Goal: Information Seeking & Learning: Learn about a topic

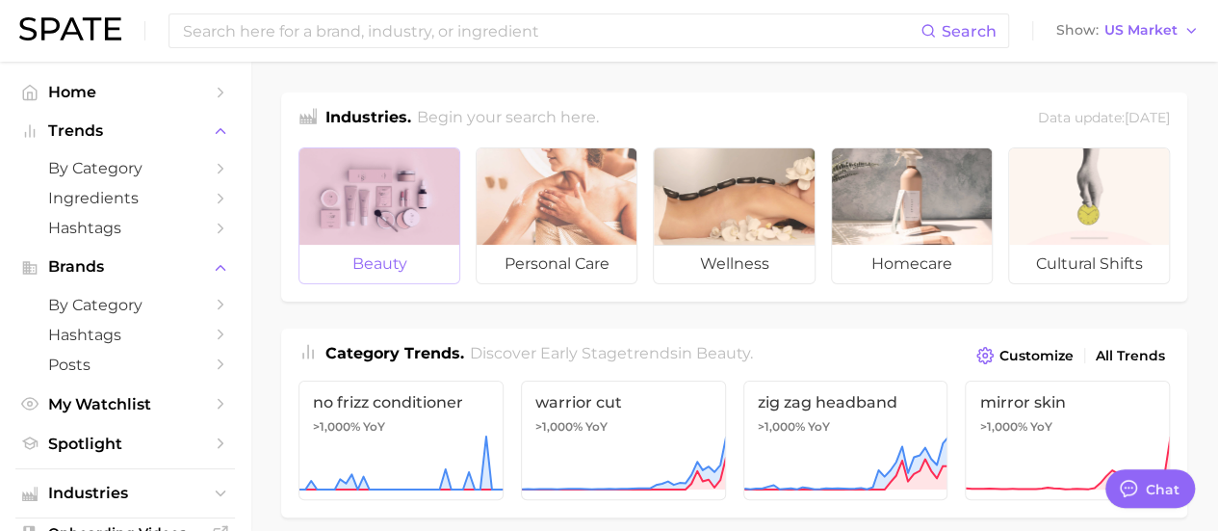
click at [379, 205] on div at bounding box center [380, 196] width 160 height 96
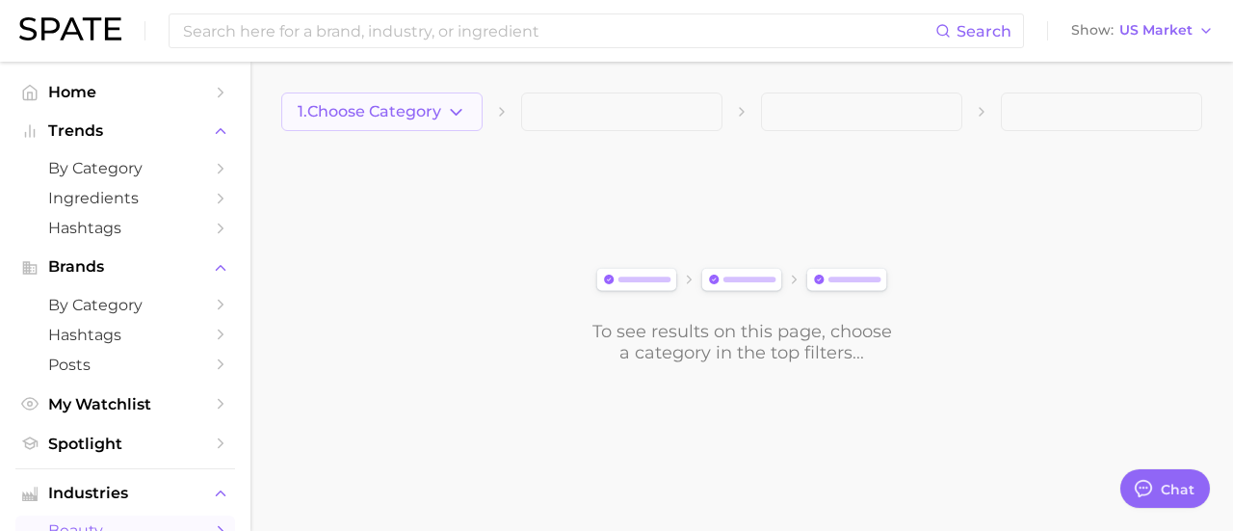
click at [418, 110] on span "1. Choose Category" at bounding box center [370, 111] width 144 height 17
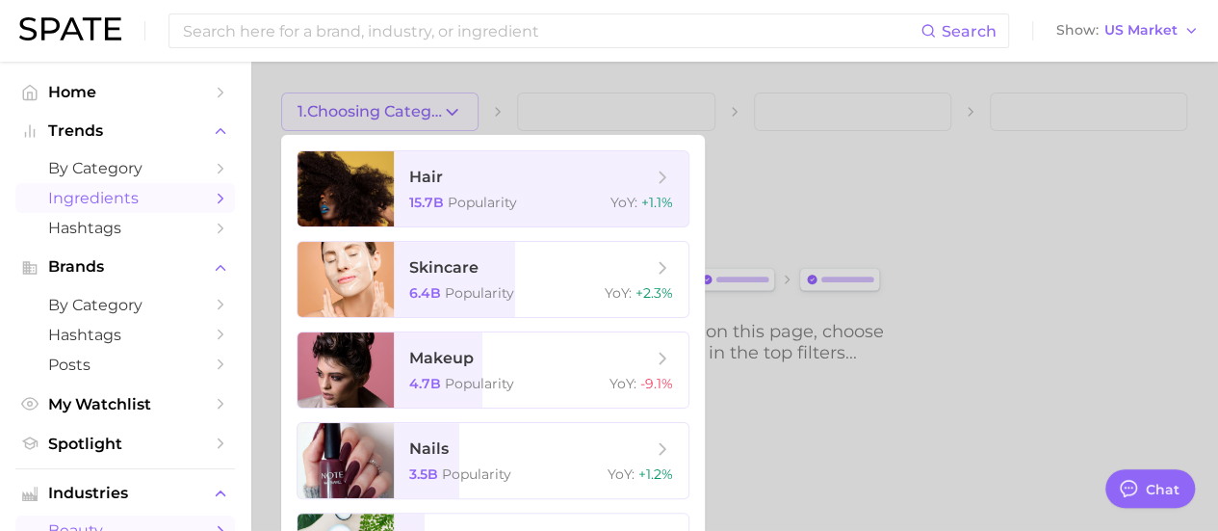
click at [140, 197] on span "Ingredients" at bounding box center [125, 198] width 154 height 18
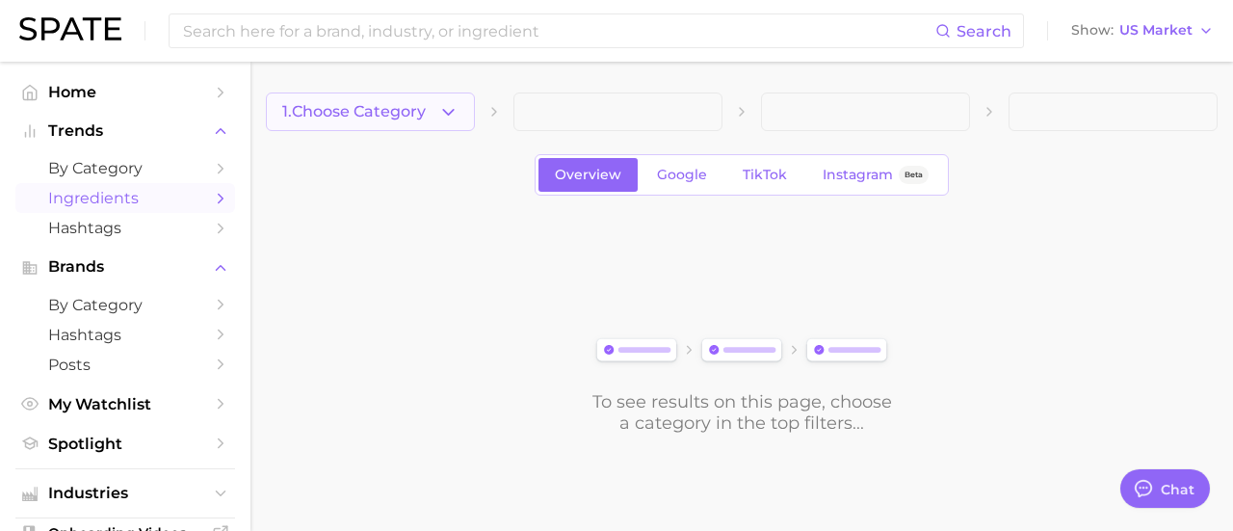
click at [426, 113] on span "1. Choose Category" at bounding box center [354, 111] width 144 height 17
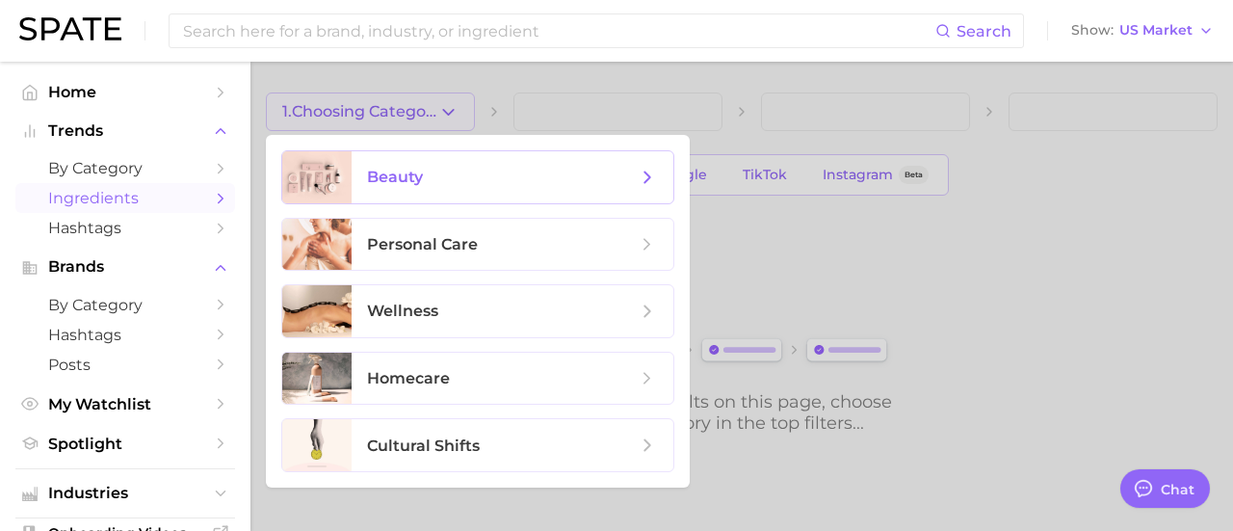
click at [436, 170] on span "beauty" at bounding box center [502, 177] width 270 height 21
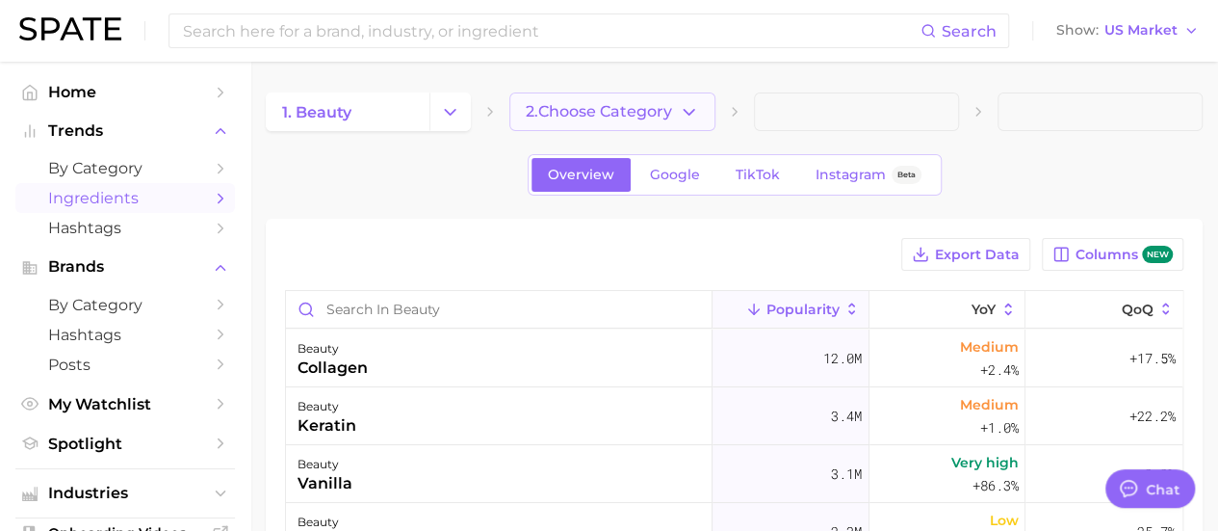
click at [692, 111] on polyline "button" at bounding box center [689, 111] width 11 height 5
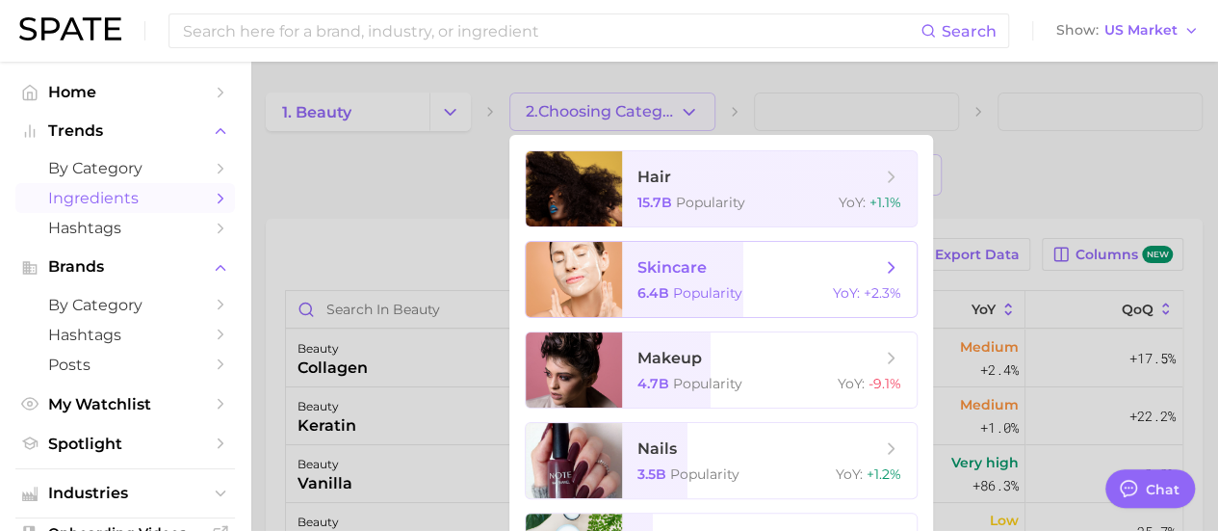
drag, startPoint x: 699, startPoint y: 278, endPoint x: 665, endPoint y: 273, distance: 35.2
drag, startPoint x: 665, startPoint y: 273, endPoint x: 646, endPoint y: 268, distance: 18.9
click at [643, 271] on span "skincare" at bounding box center [672, 267] width 69 height 18
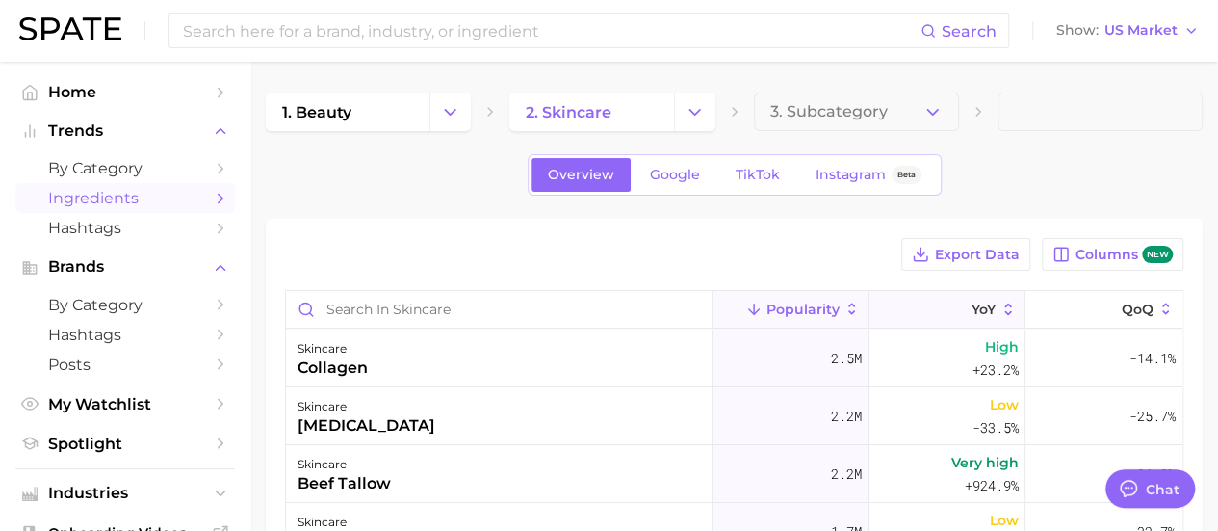
click at [972, 315] on span "YoY" at bounding box center [984, 308] width 24 height 15
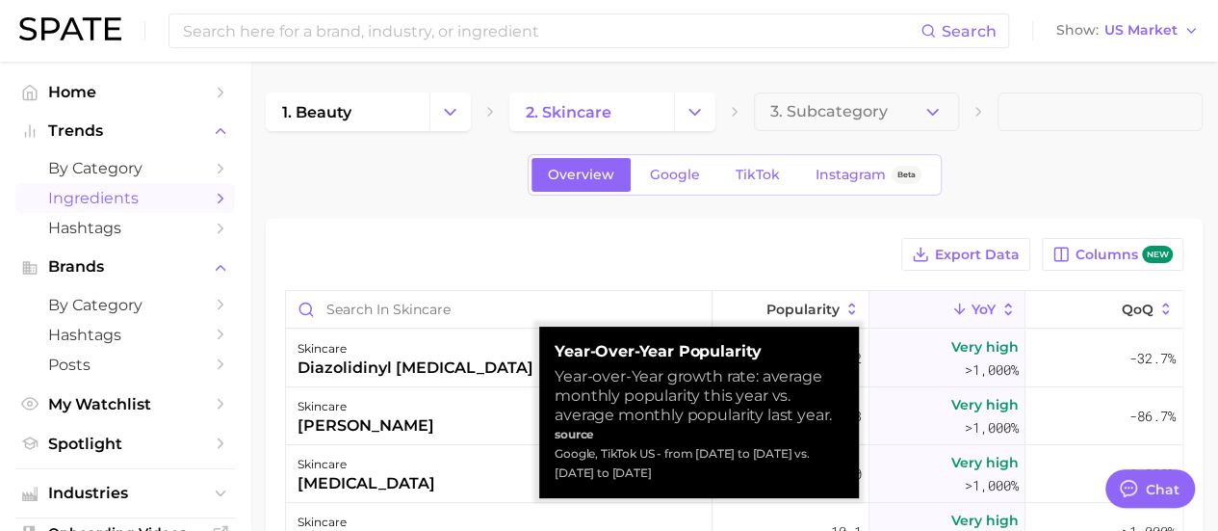
click at [972, 315] on span "YoY" at bounding box center [984, 308] width 24 height 15
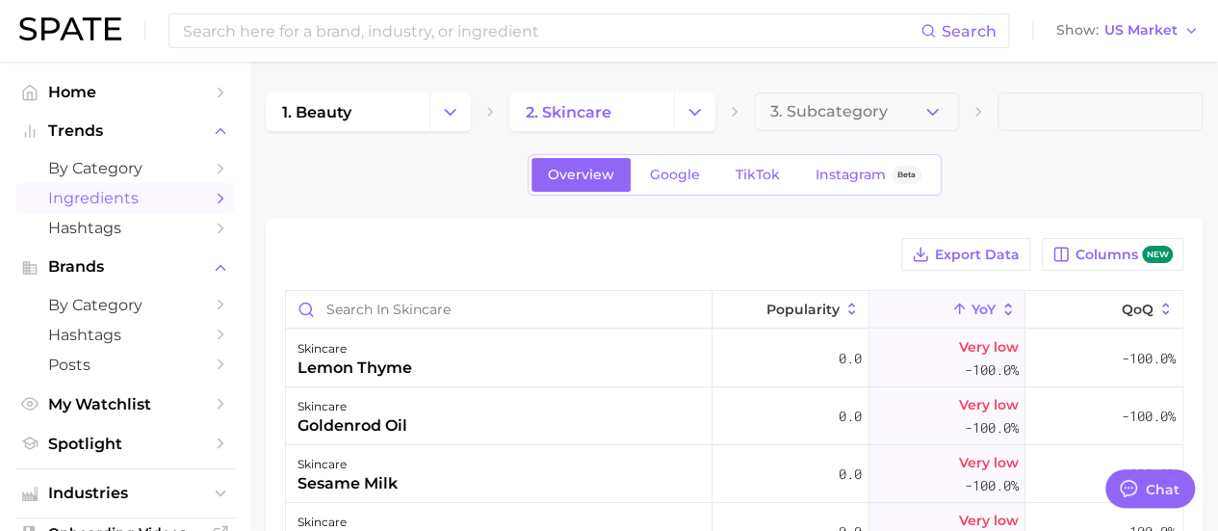
click at [972, 303] on span "YoY" at bounding box center [984, 308] width 24 height 15
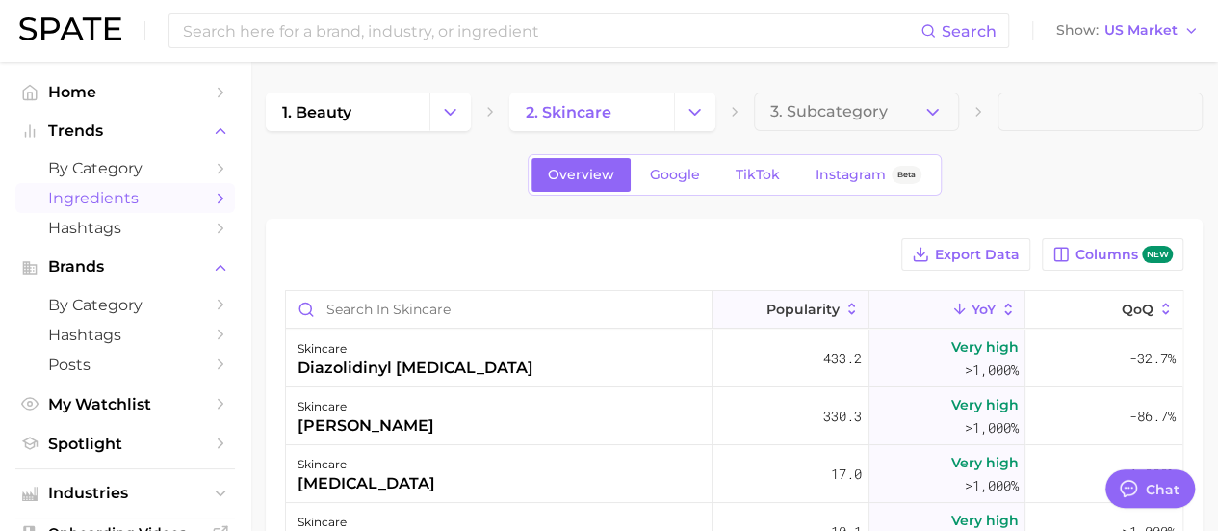
click at [812, 314] on span "Popularity" at bounding box center [803, 308] width 73 height 15
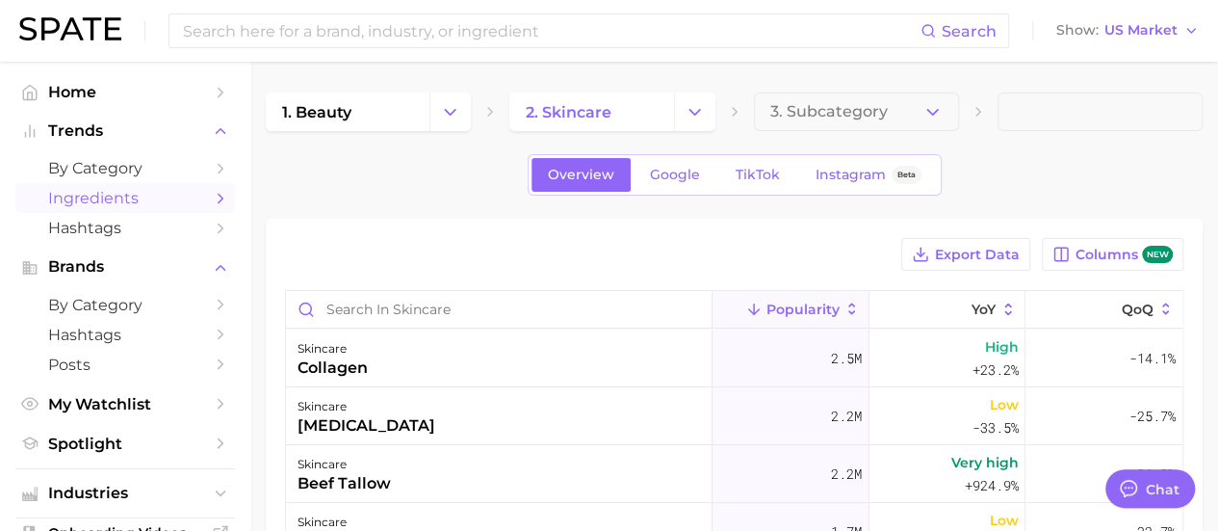
click at [811, 314] on span "Popularity" at bounding box center [803, 308] width 73 height 15
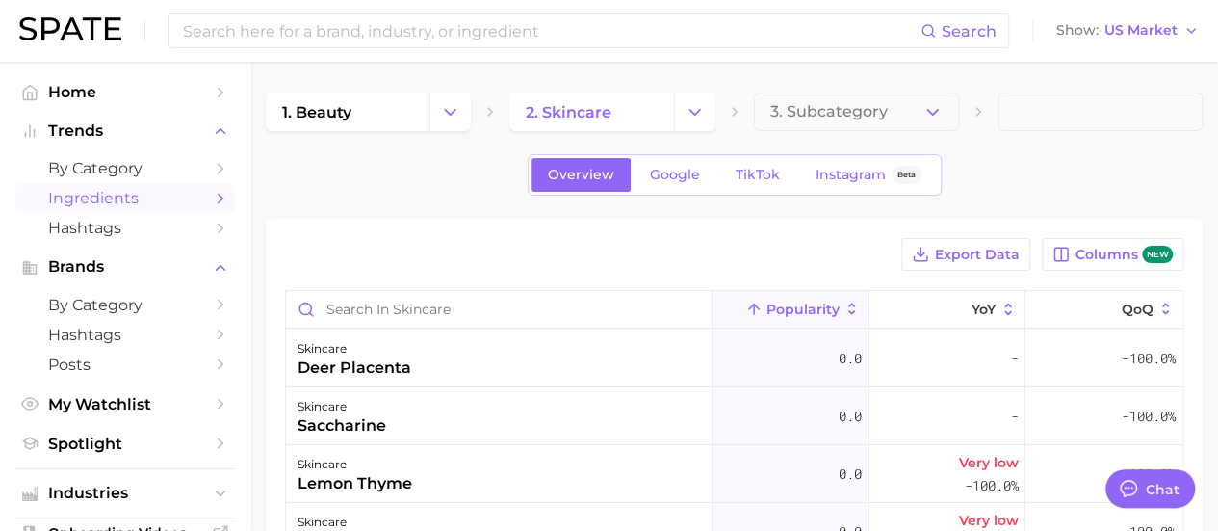
click at [756, 300] on button "Popularity" at bounding box center [791, 310] width 157 height 38
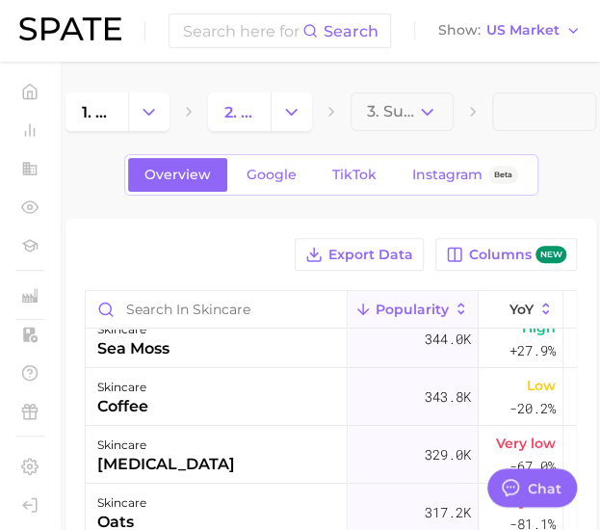
scroll to position [1734, 0]
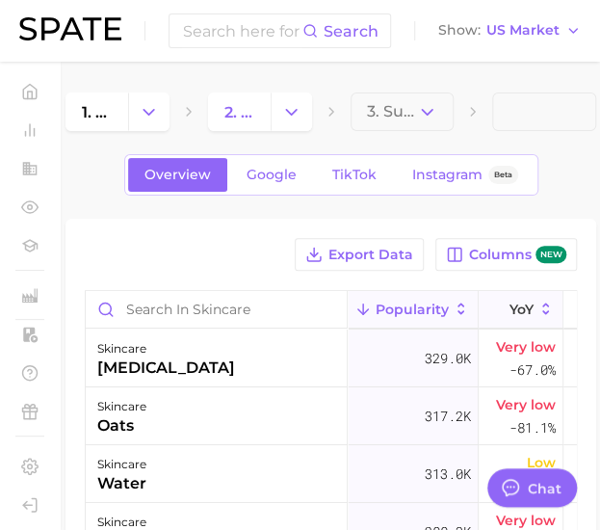
click at [512, 309] on span "YoY" at bounding box center [522, 308] width 24 height 15
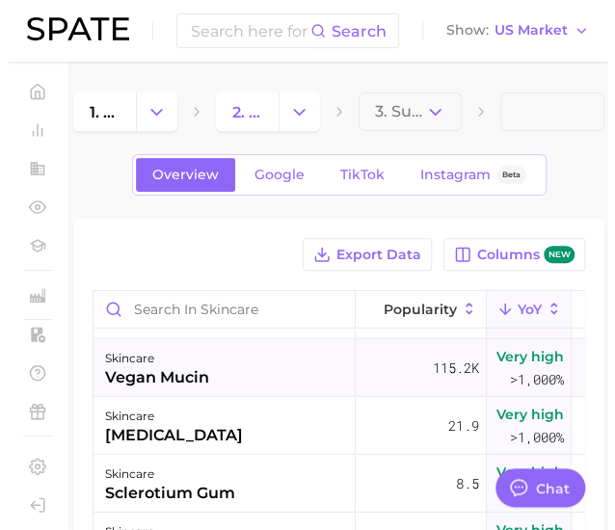
scroll to position [1348, 0]
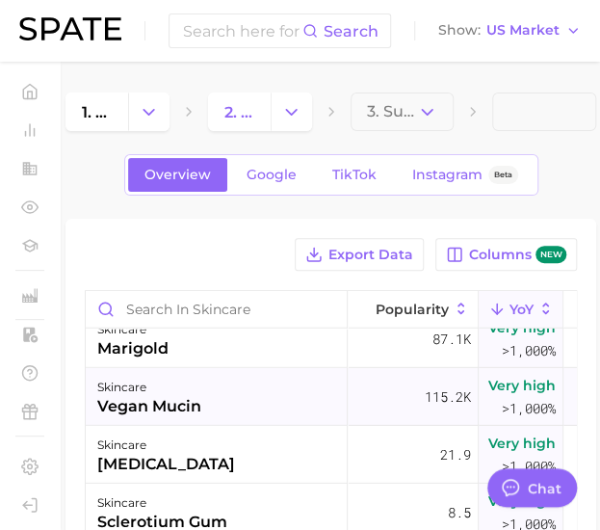
drag, startPoint x: 155, startPoint y: 411, endPoint x: 144, endPoint y: 411, distance: 10.6
click at [144, 411] on div "vegan mucin" at bounding box center [149, 406] width 104 height 23
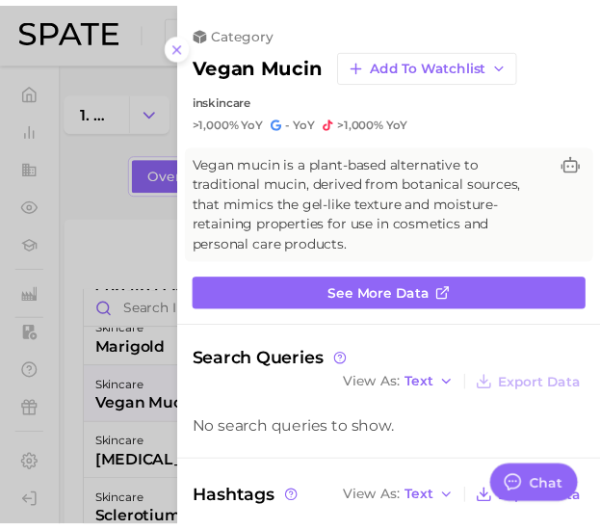
scroll to position [0, 0]
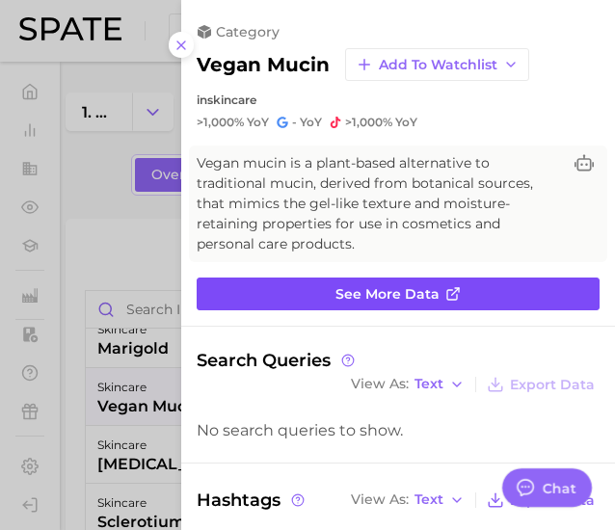
drag, startPoint x: 340, startPoint y: 294, endPoint x: 362, endPoint y: 302, distance: 23.8
click at [362, 302] on link "See more data" at bounding box center [397, 293] width 403 height 33
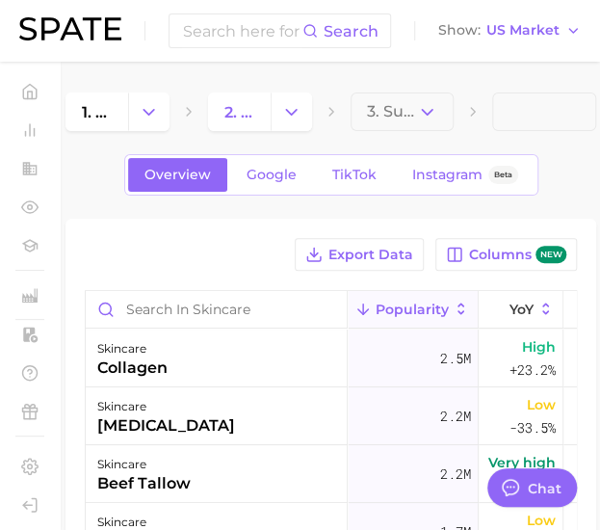
click at [296, 118] on icon "Change Category" at bounding box center [291, 112] width 20 height 20
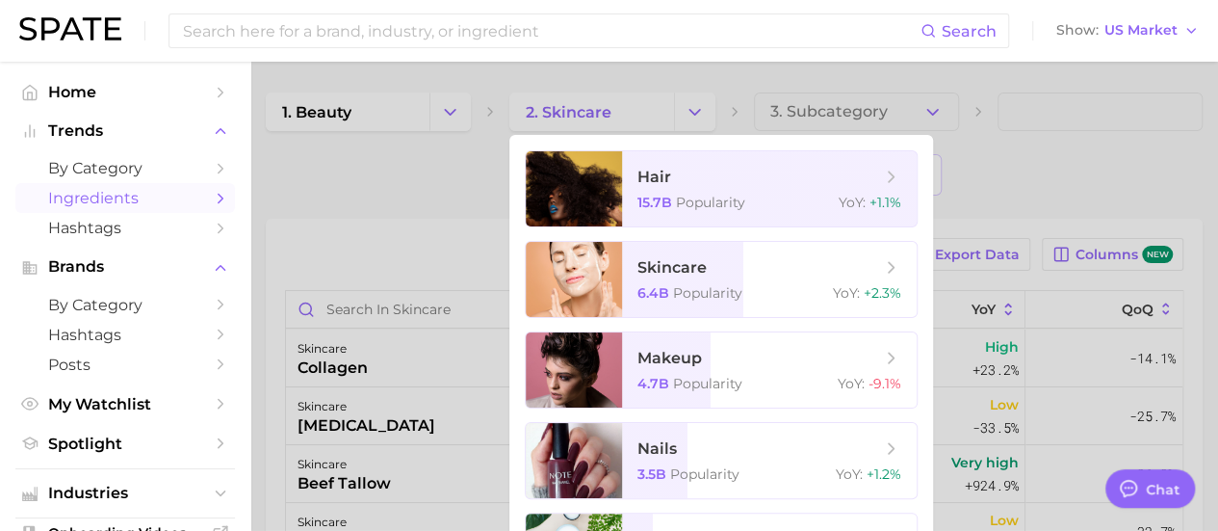
click at [322, 95] on div at bounding box center [609, 265] width 1218 height 531
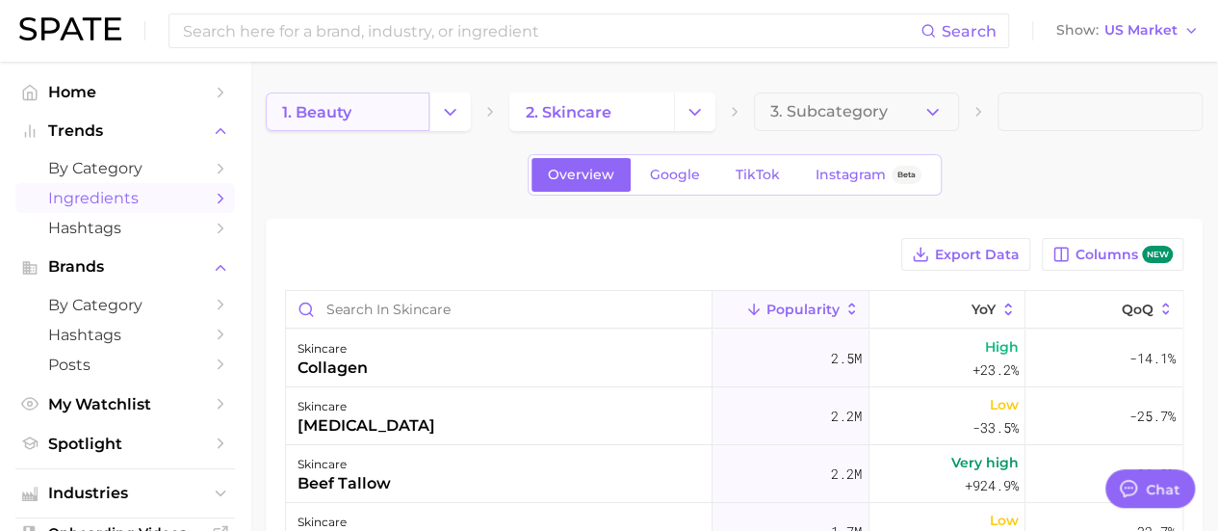
click at [333, 109] on span "1. beauty" at bounding box center [316, 112] width 69 height 18
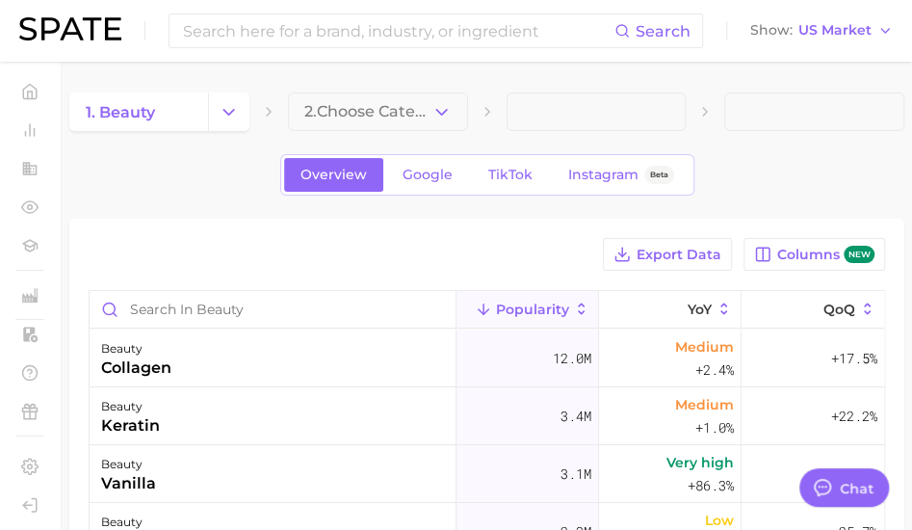
type textarea "x"
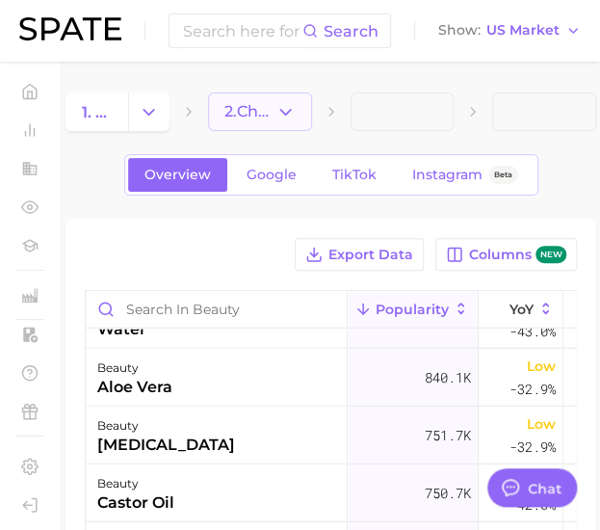
click at [300, 113] on button "2. Choose Category" at bounding box center [260, 111] width 104 height 39
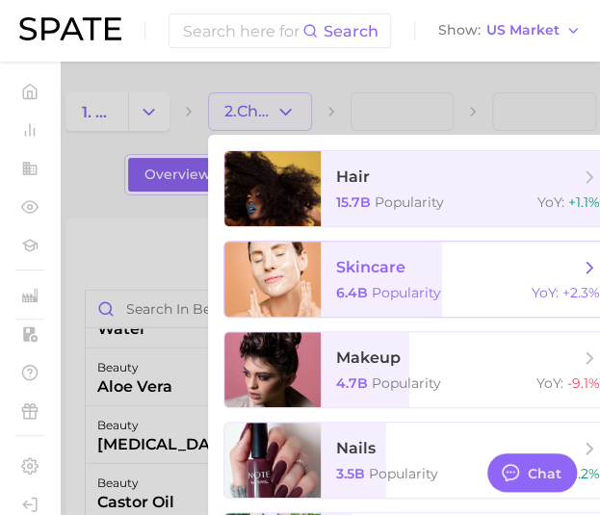
scroll to position [0, 16]
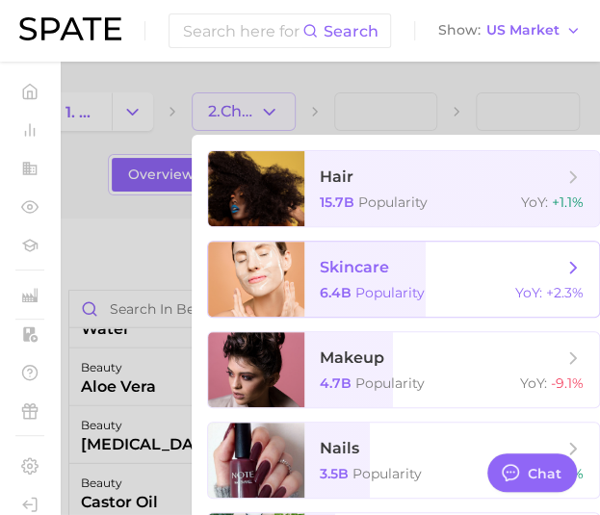
click at [333, 275] on span "skincare 6.4b Popularity YoY : +2.3%" at bounding box center [451, 279] width 295 height 75
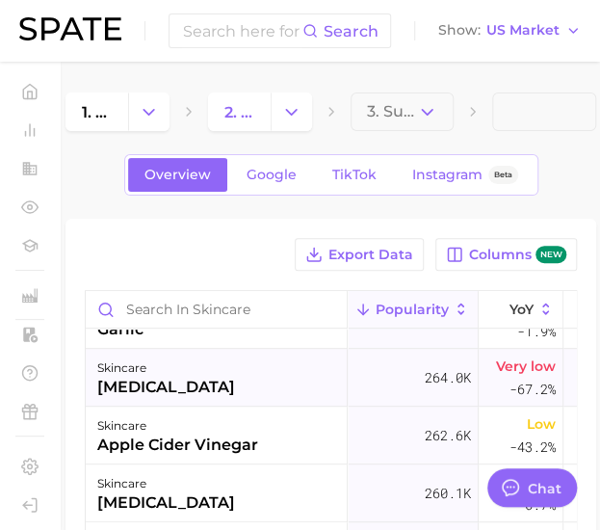
scroll to position [2215, 0]
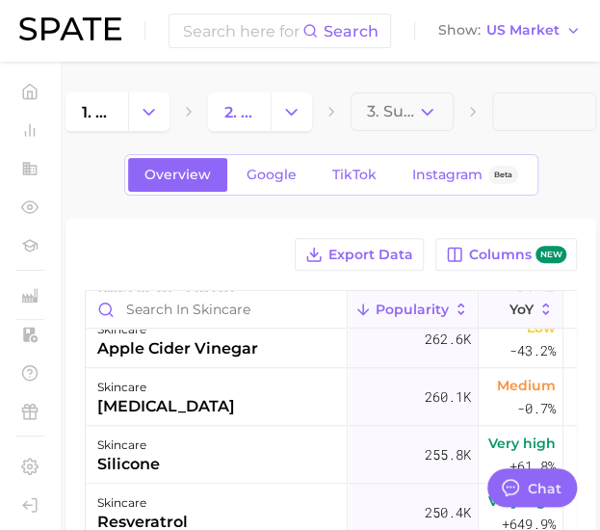
click at [510, 309] on span "YoY" at bounding box center [522, 308] width 24 height 15
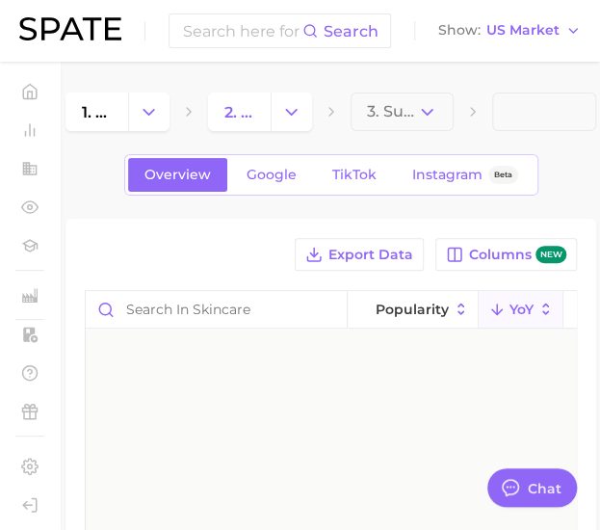
scroll to position [0, 0]
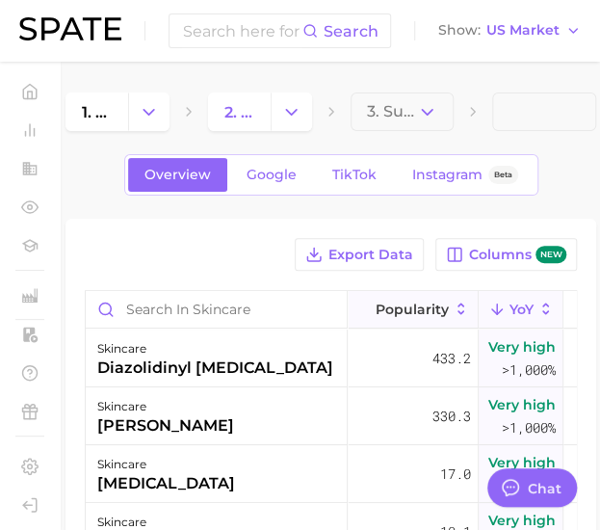
click at [432, 301] on span "Popularity" at bounding box center [412, 308] width 73 height 15
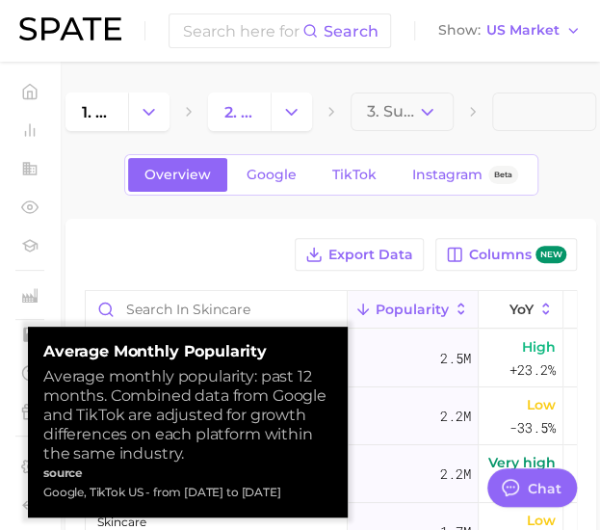
click at [432, 301] on span "Popularity" at bounding box center [412, 308] width 73 height 15
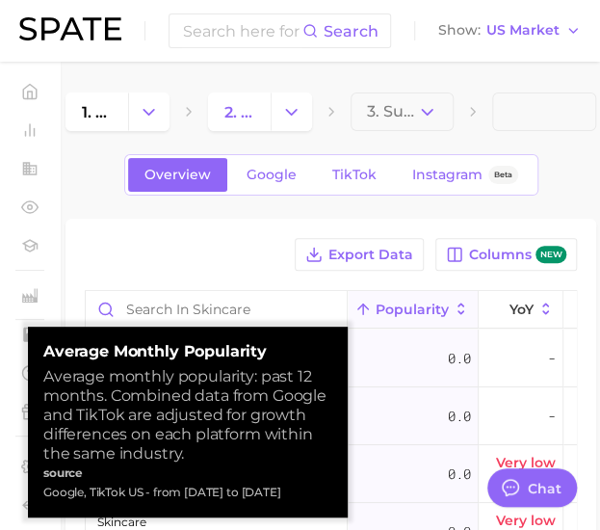
click at [429, 311] on span "Popularity" at bounding box center [412, 308] width 73 height 15
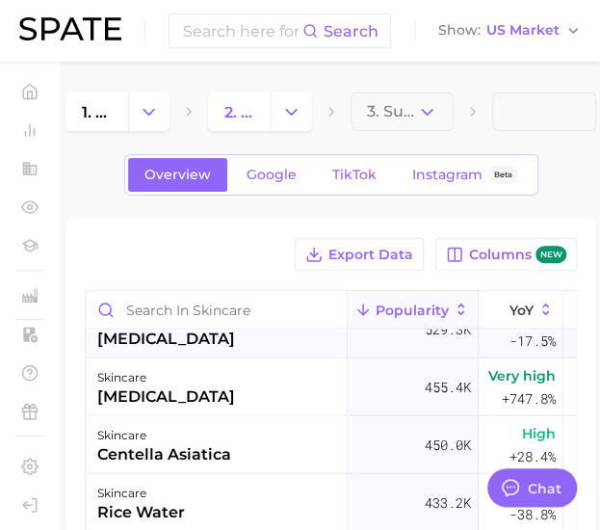
scroll to position [1060, 0]
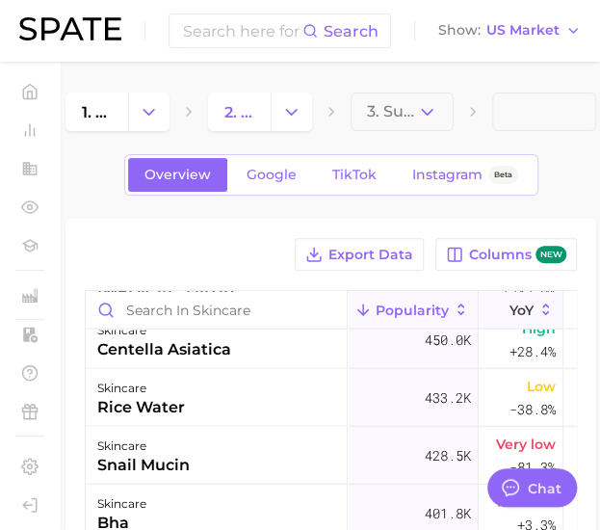
click at [518, 315] on span "YoY" at bounding box center [522, 308] width 24 height 15
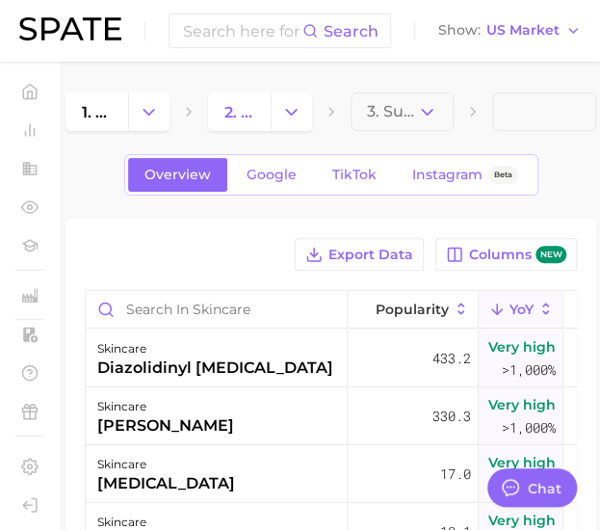
click at [518, 315] on span "YoY" at bounding box center [522, 308] width 24 height 15
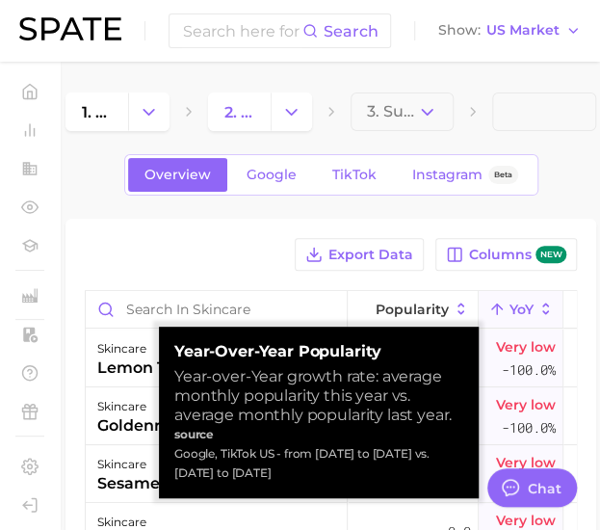
click at [518, 315] on span "YoY" at bounding box center [522, 308] width 24 height 15
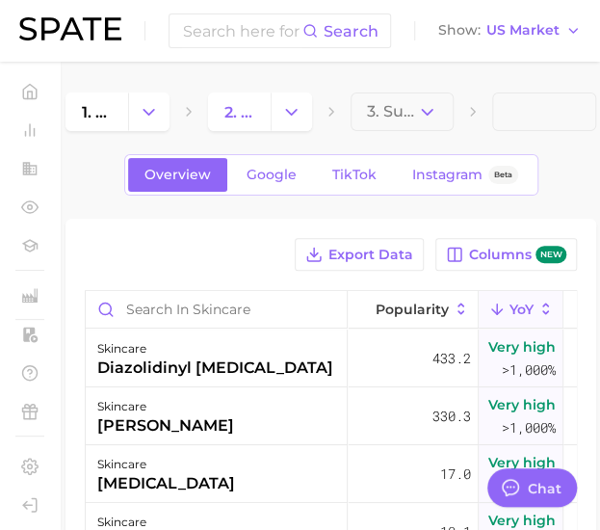
click at [229, 265] on div "Export Data Columns new" at bounding box center [331, 254] width 492 height 33
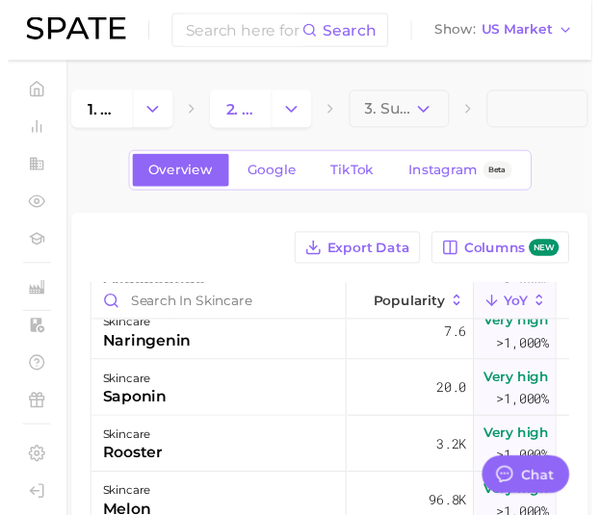
scroll to position [2793, 0]
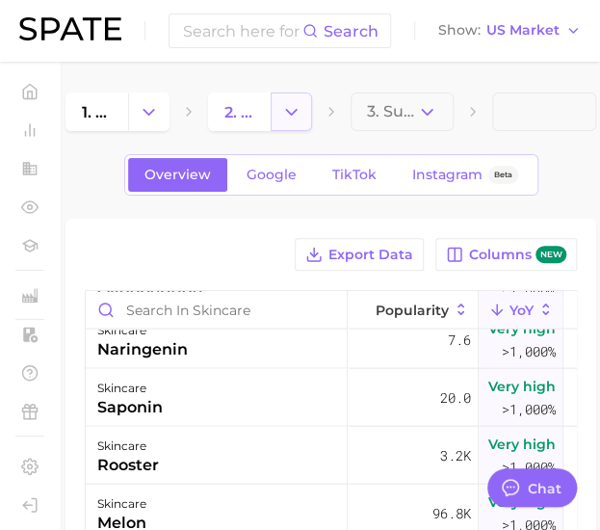
click at [281, 98] on button "Change Category" at bounding box center [291, 111] width 41 height 39
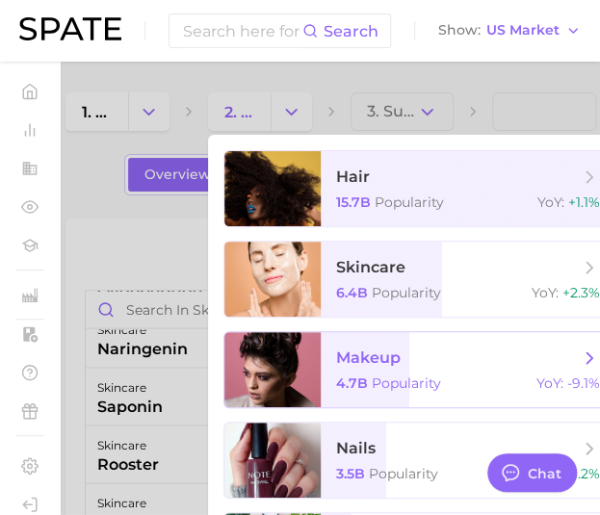
scroll to position [0, 16]
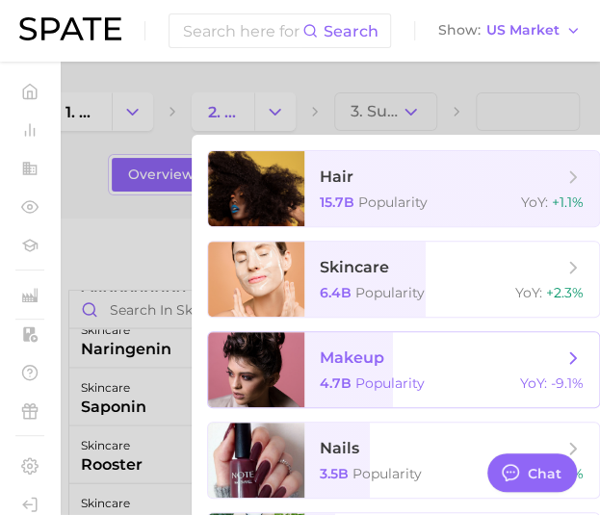
click at [395, 355] on span "makeup" at bounding box center [441, 358] width 243 height 21
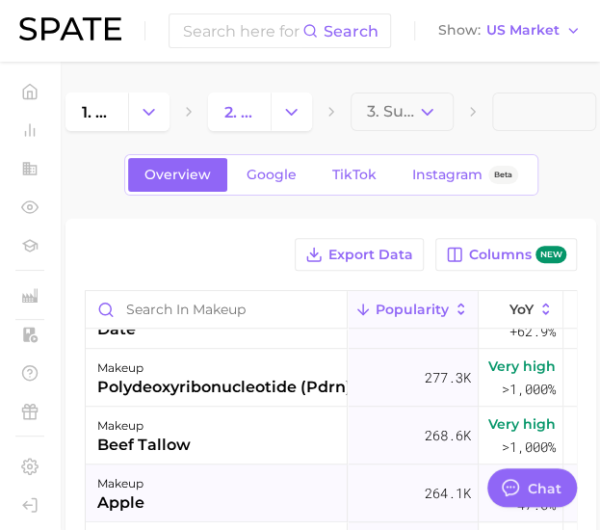
scroll to position [482, 0]
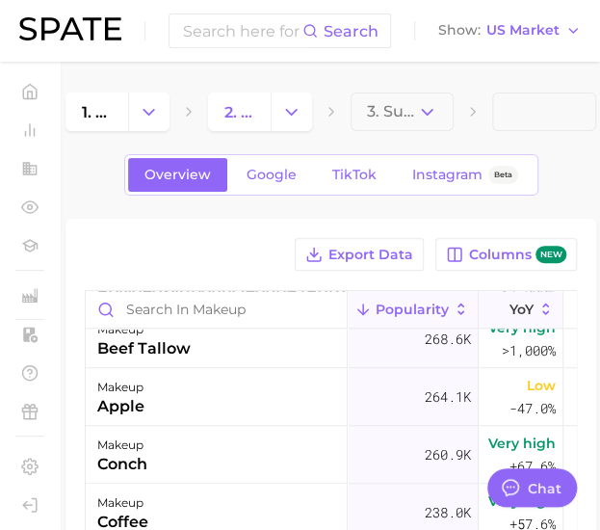
click at [510, 303] on span "YoY" at bounding box center [522, 308] width 24 height 15
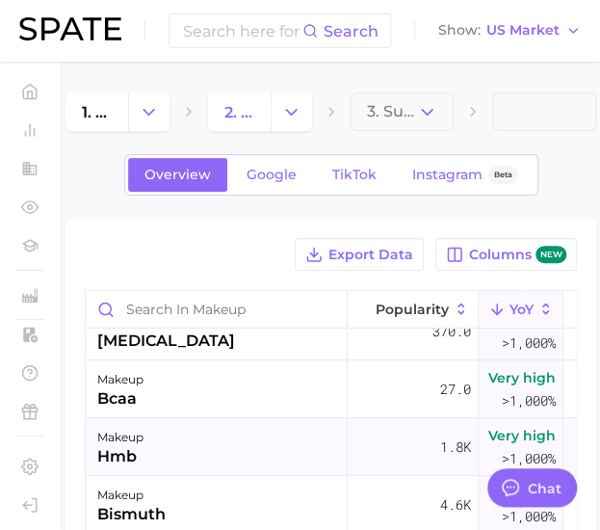
scroll to position [2023, 0]
